Goal: Obtain resource: Obtain resource

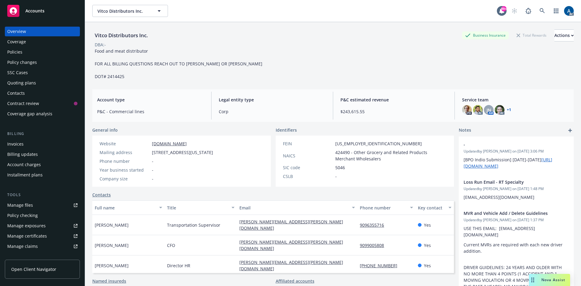
click at [21, 31] on div "Overview" at bounding box center [16, 32] width 19 height 10
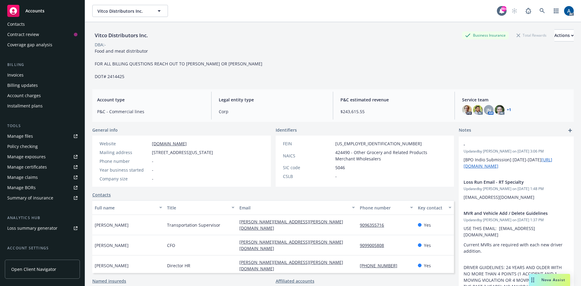
scroll to position [91, 0]
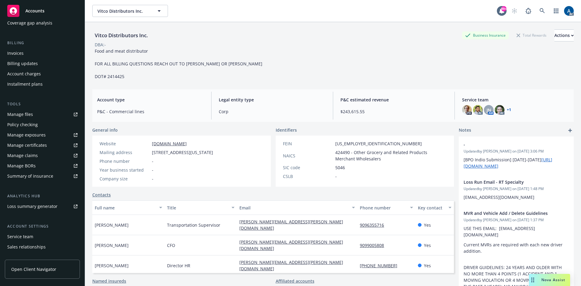
click at [22, 114] on div "Manage files" at bounding box center [20, 114] width 26 height 10
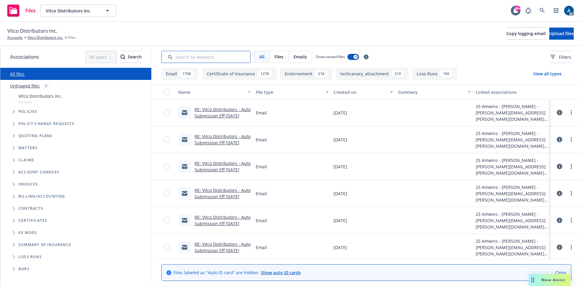
click at [197, 56] on input "Search by keyword..." at bounding box center [205, 57] width 89 height 12
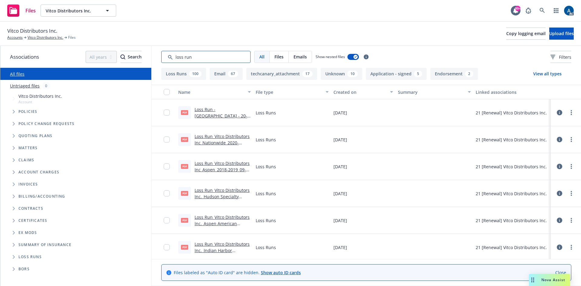
type input "loss run"
click at [326, 93] on div "button" at bounding box center [327, 92] width 3 height 14
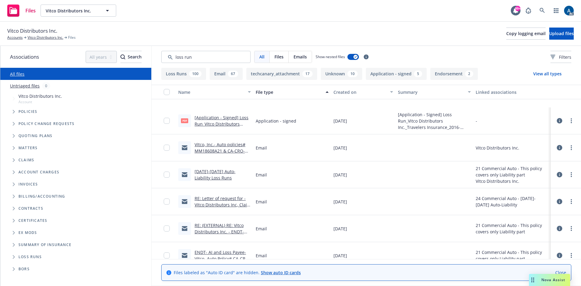
scroll to position [181, 0]
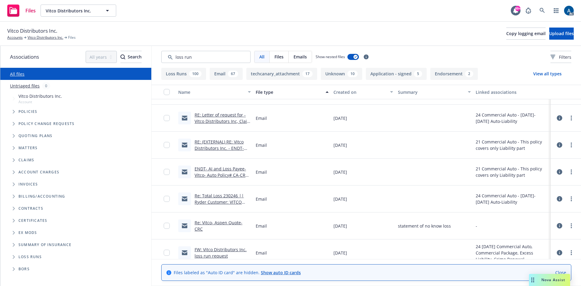
click at [221, 197] on link "Re: Total Loss 230246 || Ryder Customer: VITCO DISTRIBUTORS INC (00042-159825)" at bounding box center [221, 205] width 54 height 25
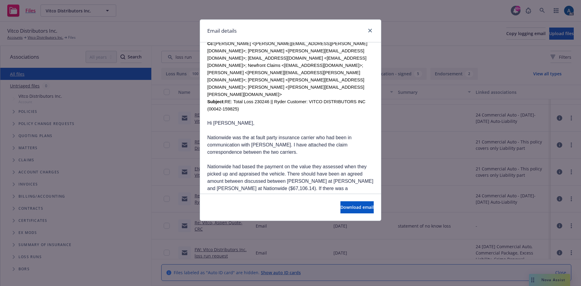
scroll to position [393, 0]
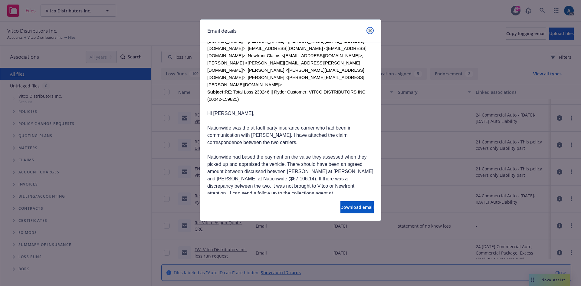
click at [371, 31] on icon "close" at bounding box center [370, 31] width 4 height 4
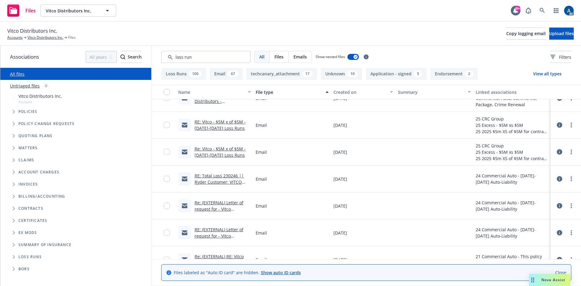
scroll to position [907, 0]
